Goal: Information Seeking & Learning: Learn about a topic

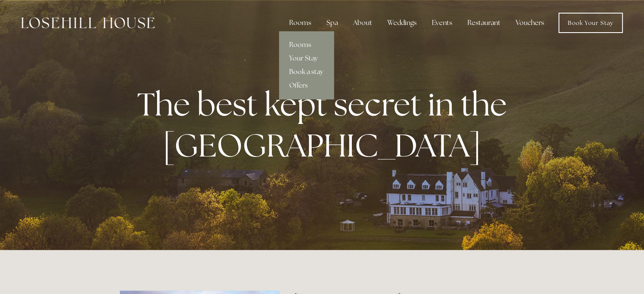
click at [304, 72] on link "Book a stay" at bounding box center [306, 72] width 55 height 14
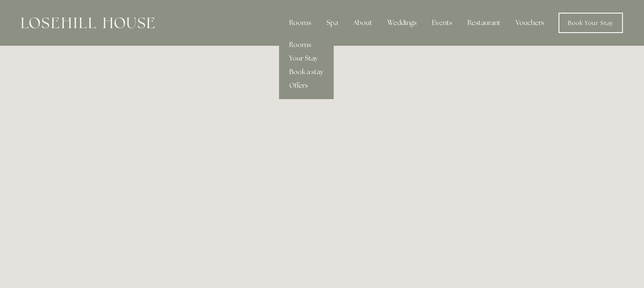
click at [301, 85] on link "Offers" at bounding box center [306, 86] width 55 height 14
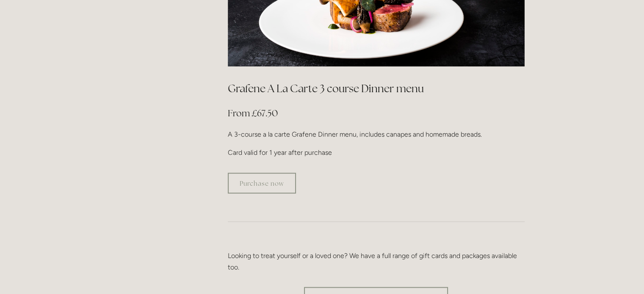
scroll to position [1567, 0]
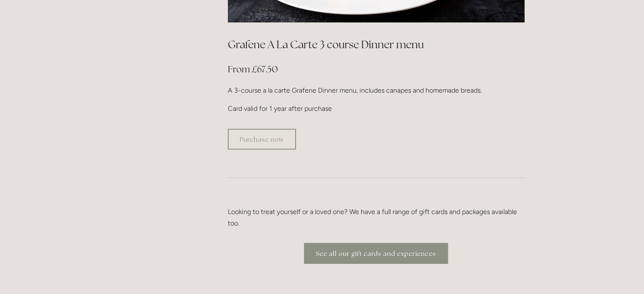
click at [397, 243] on link "See all our gift cards and experiences" at bounding box center [376, 253] width 144 height 21
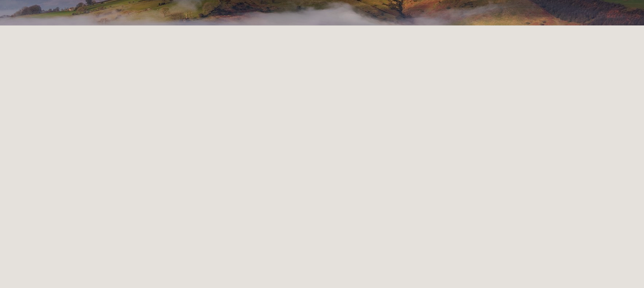
scroll to position [178, 0]
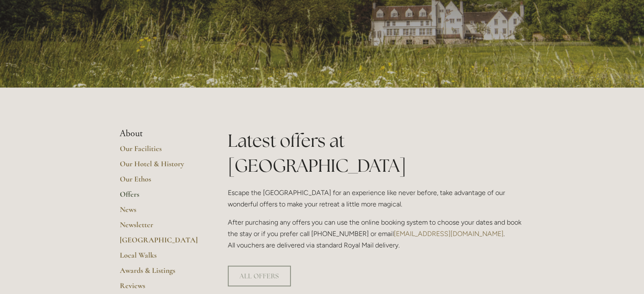
scroll to position [127, 0]
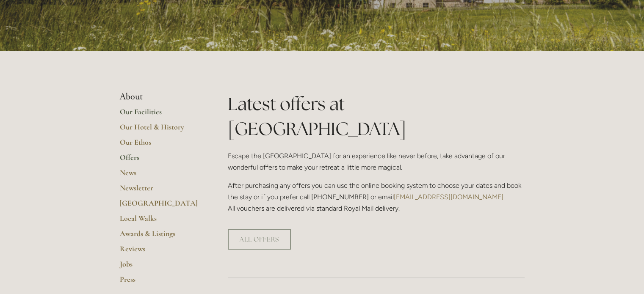
click at [146, 113] on link "Our Facilities" at bounding box center [160, 114] width 81 height 15
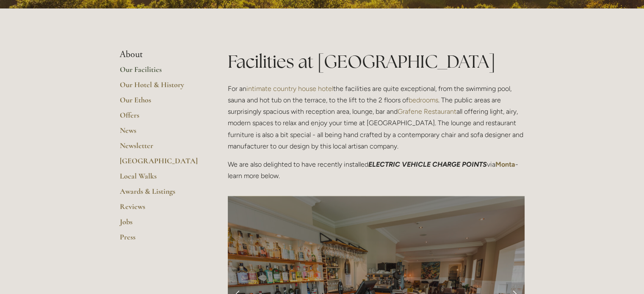
scroll to position [181, 0]
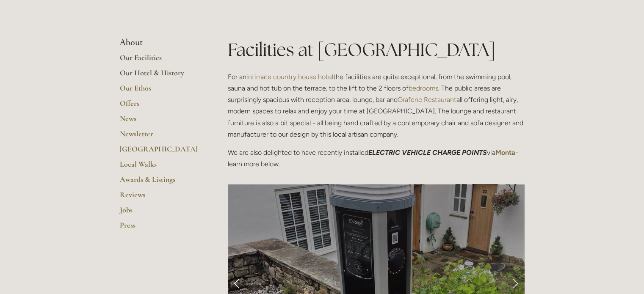
click at [143, 71] on link "Our Hotel & History" at bounding box center [160, 75] width 81 height 15
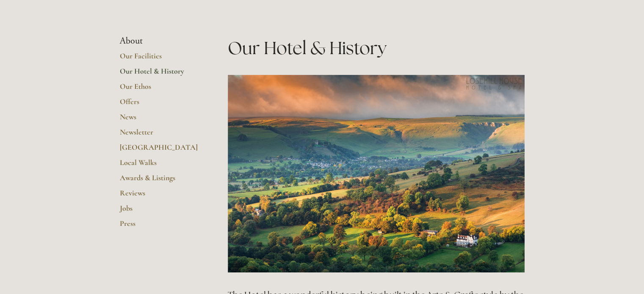
scroll to position [169, 0]
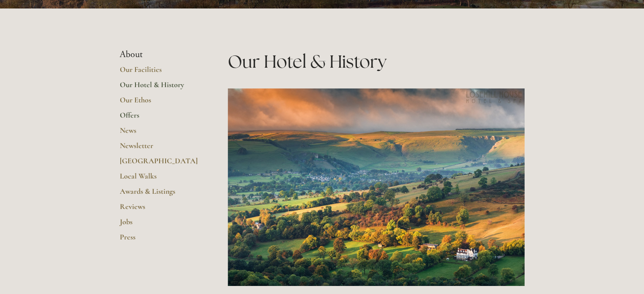
click at [137, 119] on link "Offers" at bounding box center [160, 118] width 81 height 15
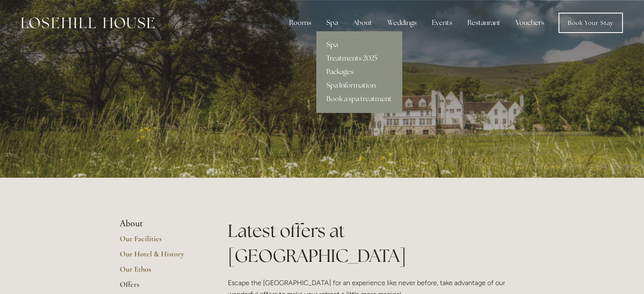
click at [338, 44] on link "Spa" at bounding box center [359, 45] width 86 height 14
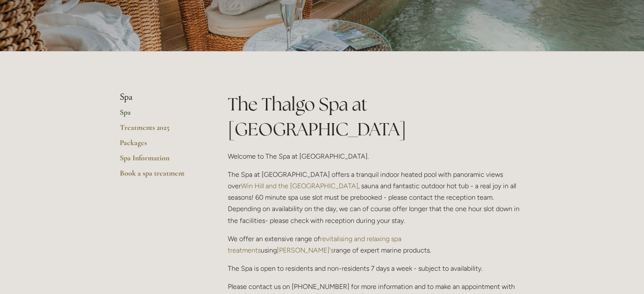
scroll to position [85, 0]
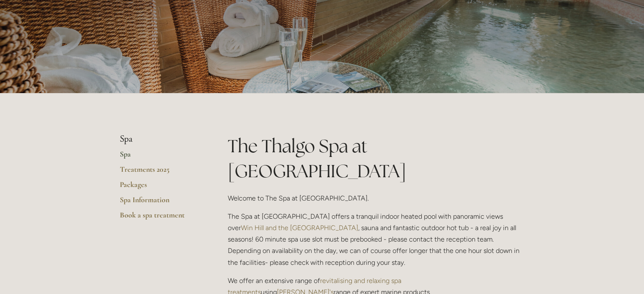
click at [125, 157] on link "Spa" at bounding box center [160, 157] width 81 height 15
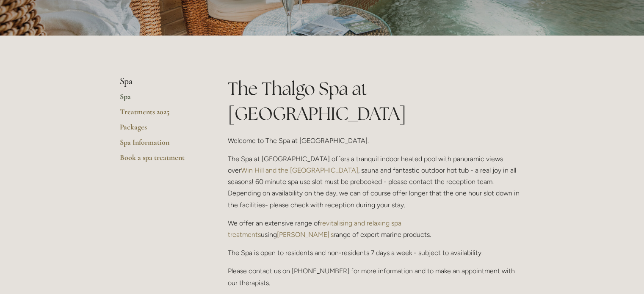
scroll to position [85, 0]
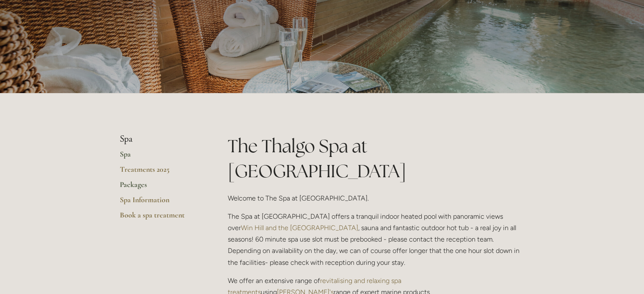
click at [141, 187] on link "Packages" at bounding box center [160, 187] width 81 height 15
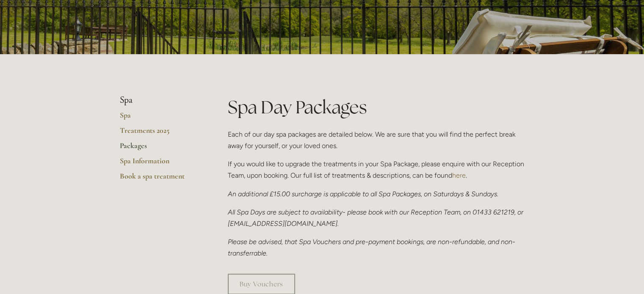
scroll to position [127, 0]
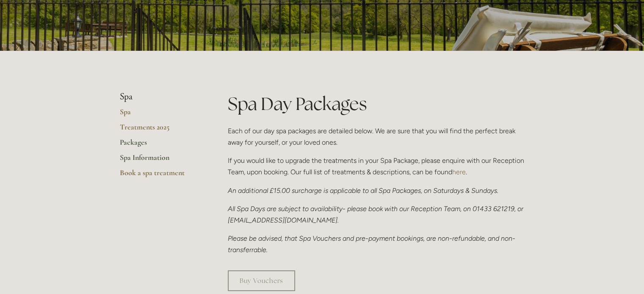
click at [143, 155] on link "Spa Information" at bounding box center [160, 160] width 81 height 15
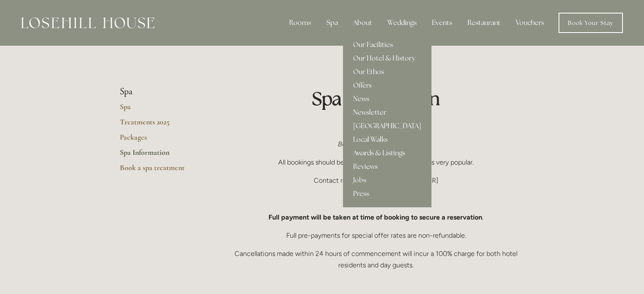
click at [360, 25] on div "About" at bounding box center [363, 22] width 33 height 17
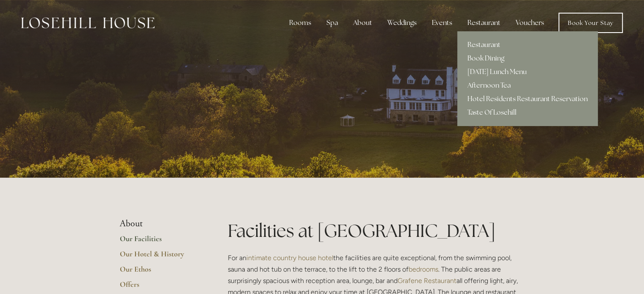
click at [491, 26] on div "Restaurant" at bounding box center [484, 22] width 47 height 17
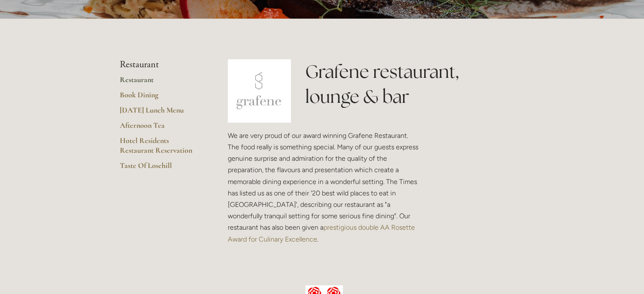
scroll to position [169, 0]
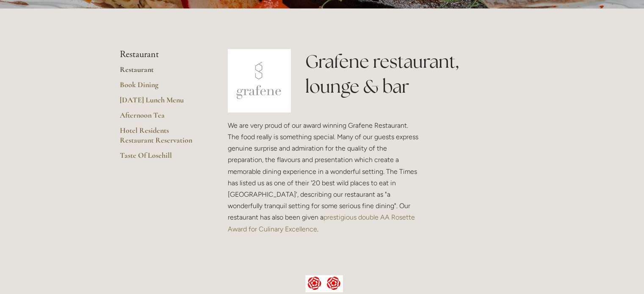
click at [143, 68] on link "Restaurant" at bounding box center [160, 72] width 81 height 15
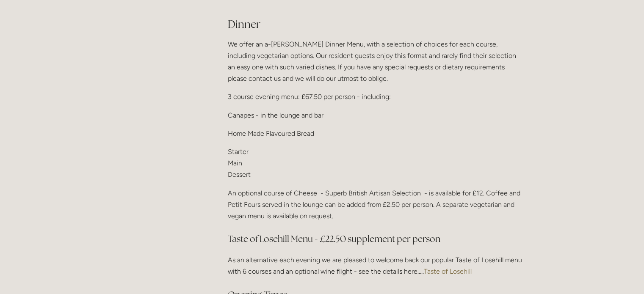
scroll to position [1059, 0]
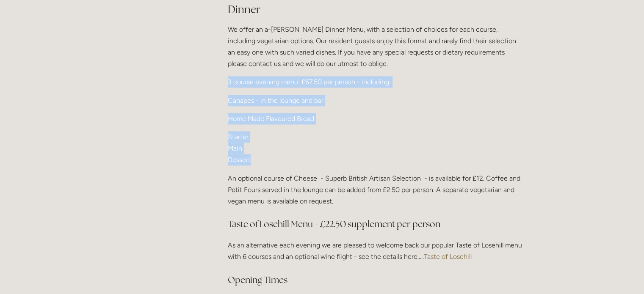
drag, startPoint x: 227, startPoint y: 71, endPoint x: 303, endPoint y: 147, distance: 107.5
click at [303, 147] on div "Dinner We offer an a-[PERSON_NAME] Dinner Menu, with a selection of choices for…" at bounding box center [376, 154] width 297 height 305
copy div "3 course evening menu: £67.50 per person - including: Canapes - in the lounge a…"
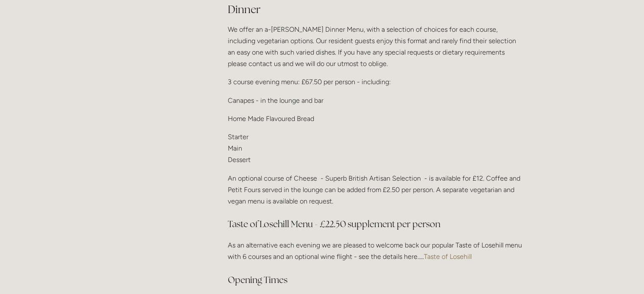
click at [366, 186] on p "An optional course of Cheese - Superb British Artisan Selection - is available …" at bounding box center [376, 190] width 297 height 35
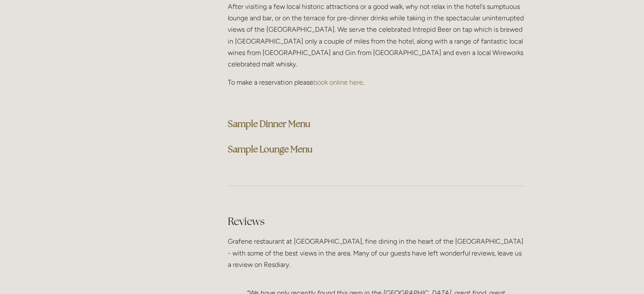
scroll to position [2245, 0]
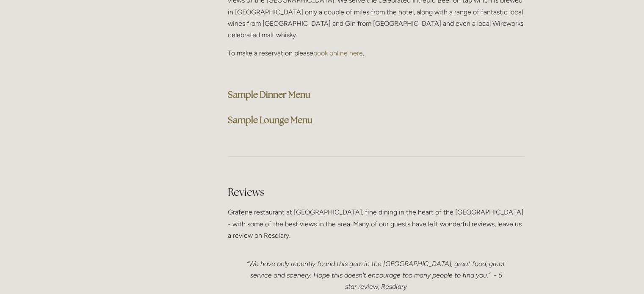
click at [300, 89] on strong "Sample Dinner Menu" at bounding box center [269, 94] width 83 height 11
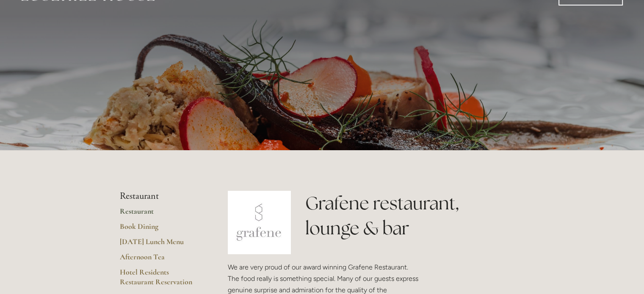
scroll to position [0, 0]
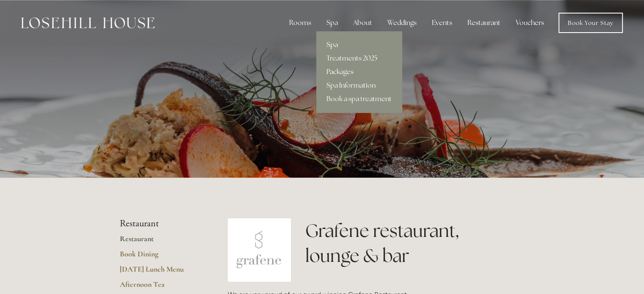
click at [332, 44] on link "Spa" at bounding box center [359, 45] width 86 height 14
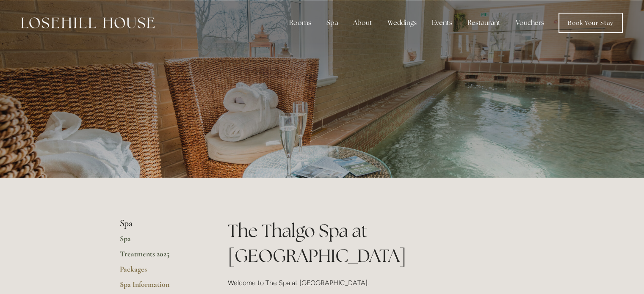
click at [158, 257] on link "Treatments 2025" at bounding box center [160, 257] width 81 height 15
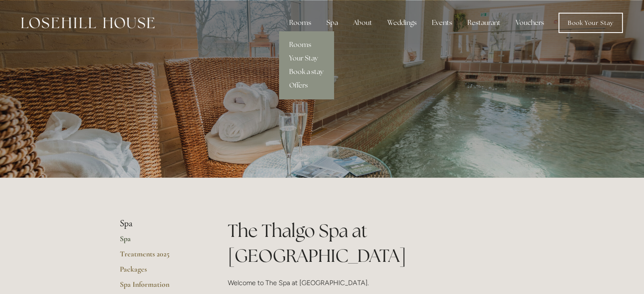
click at [311, 72] on link "Book a stay" at bounding box center [306, 72] width 55 height 14
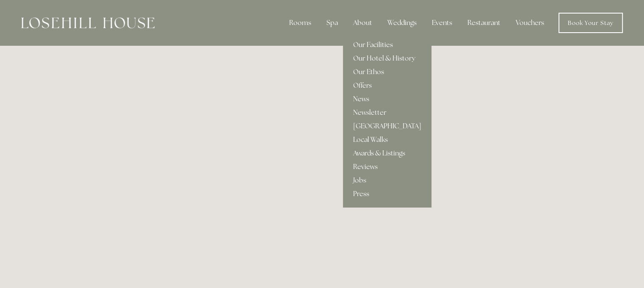
click at [373, 21] on div "About" at bounding box center [363, 22] width 33 height 17
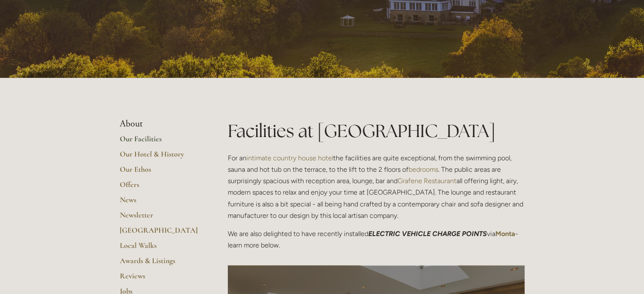
scroll to position [127, 0]
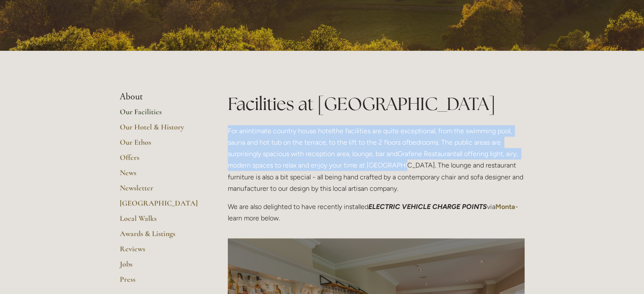
drag, startPoint x: 228, startPoint y: 132, endPoint x: 391, endPoint y: 166, distance: 166.7
click at [391, 166] on p "For an intimate country house hotel the facilities are quite exceptional, from …" at bounding box center [376, 159] width 297 height 69
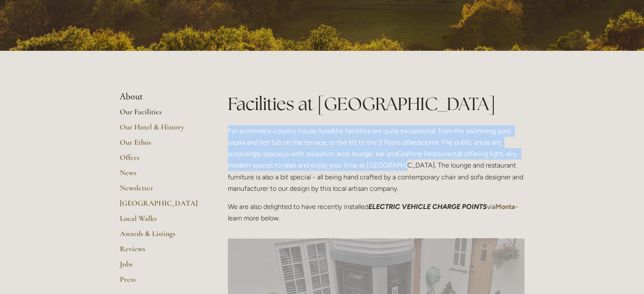
copy p "For an intimate country house hotel the facilities are quite exceptional, from …"
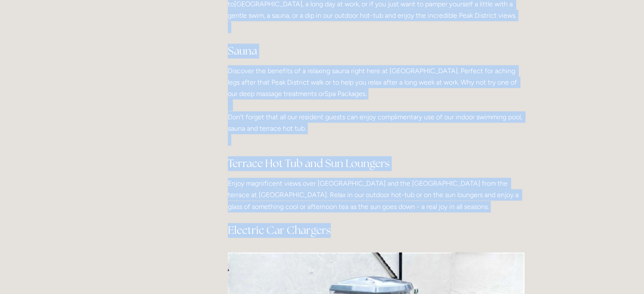
scroll to position [678, 0]
drag, startPoint x: 227, startPoint y: 172, endPoint x: 414, endPoint y: 208, distance: 190.3
click at [414, 208] on div "Indoor Swimming Pool What could be better after a day in the [GEOGRAPHIC_DATA] …" at bounding box center [376, 88] width 297 height 299
copy div "Loremi Dolorsit Amet Cons adipi el seddoe tempo i utl et dol Magn Aliquaen admi…"
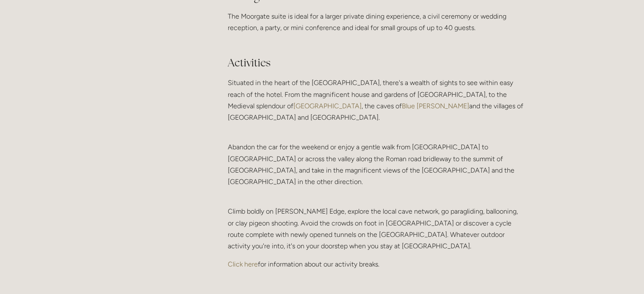
scroll to position [1694, 0]
